Goal: Task Accomplishment & Management: Use online tool/utility

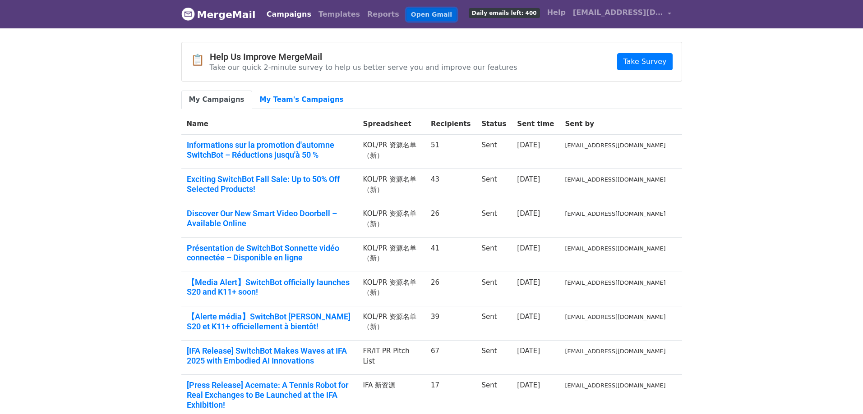
click at [407, 18] on link "Open Gmail" at bounding box center [431, 14] width 50 height 13
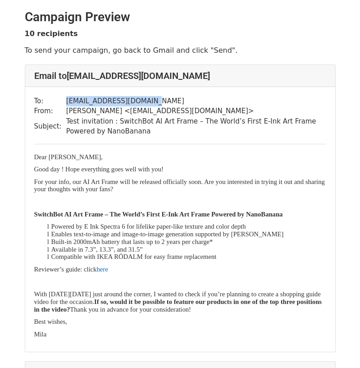
drag, startPoint x: 153, startPoint y: 97, endPoint x: 61, endPoint y: 99, distance: 92.4
click at [61, 99] on tr "To: marcotambu091@gmail.com" at bounding box center [180, 101] width 292 height 10
copy tr "marcotambu091@gmail.com"
click at [211, 180] on span "For your info, our AI Art Frame will be released officially soon. Are you inter…" at bounding box center [179, 185] width 291 height 15
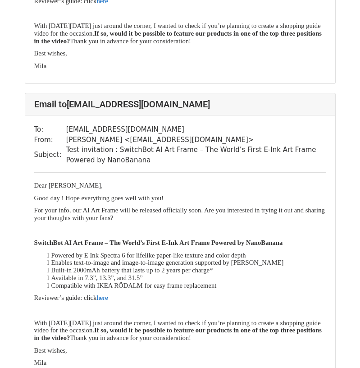
scroll to position [2462, 0]
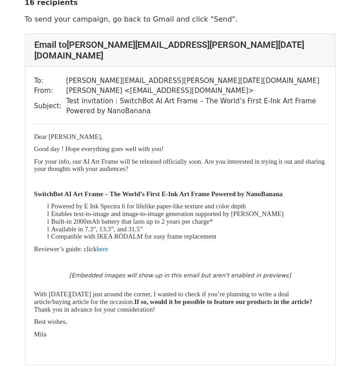
scroll to position [45, 0]
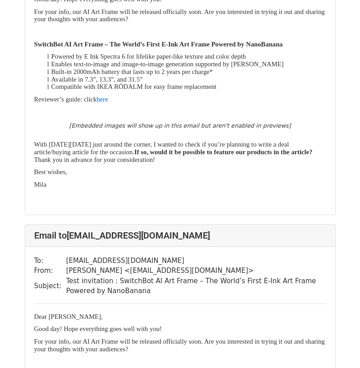
scroll to position [180, 0]
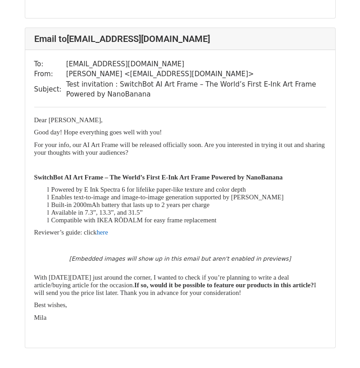
scroll to position [5005, 0]
